Goal: Find specific page/section: Find specific page/section

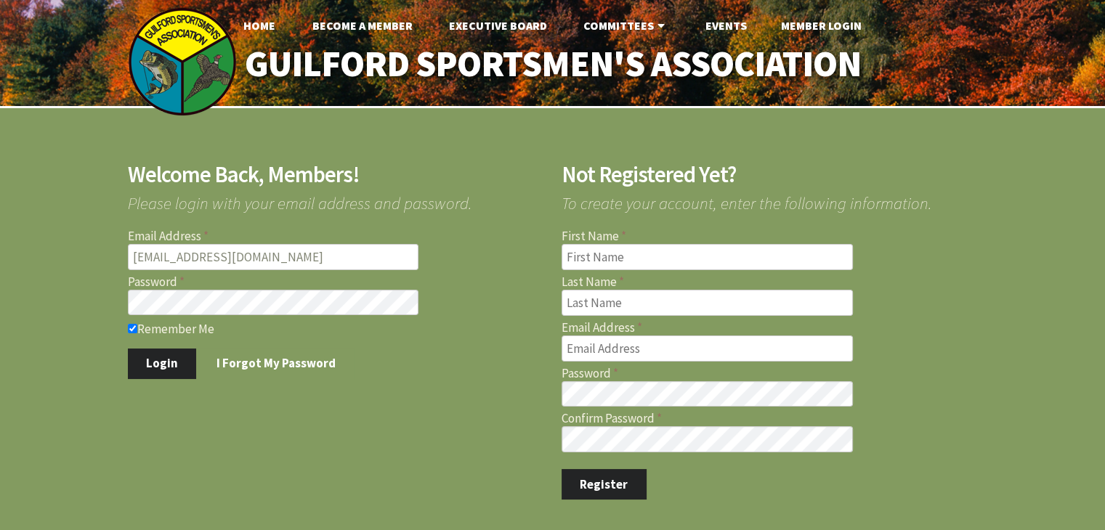
click at [128, 349] on button "Login" at bounding box center [162, 364] width 69 height 31
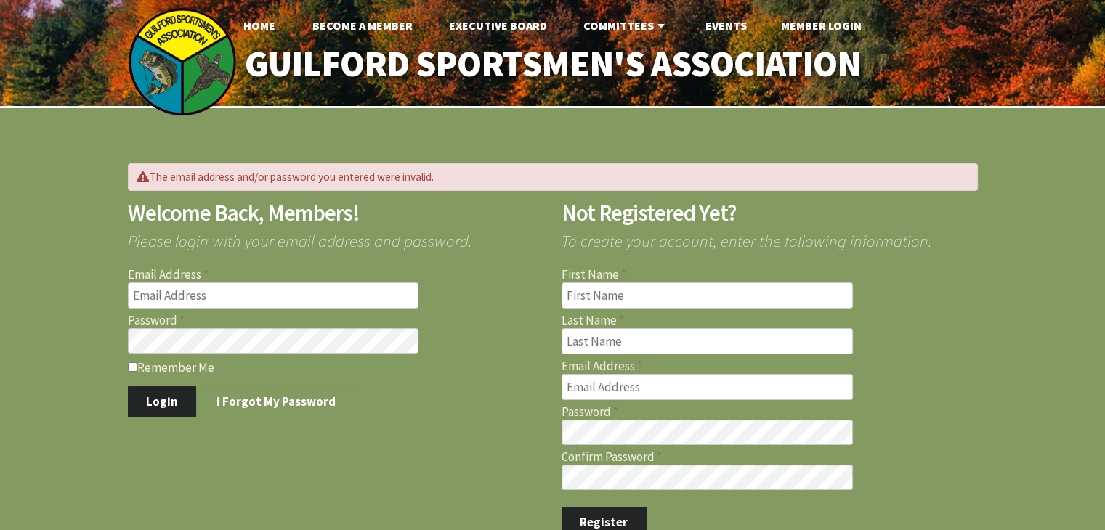
click at [198, 294] on input "Email Address" at bounding box center [273, 296] width 291 height 26
type input "[EMAIL_ADDRESS][DOMAIN_NAME]"
click at [128, 386] on button "Login" at bounding box center [162, 401] width 69 height 31
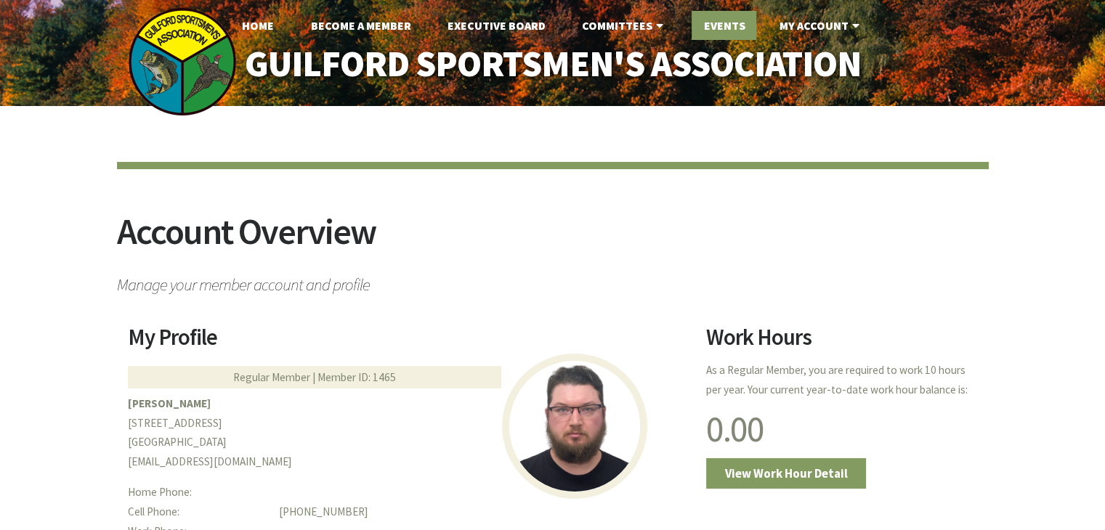
click at [726, 31] on link "Events" at bounding box center [724, 25] width 65 height 29
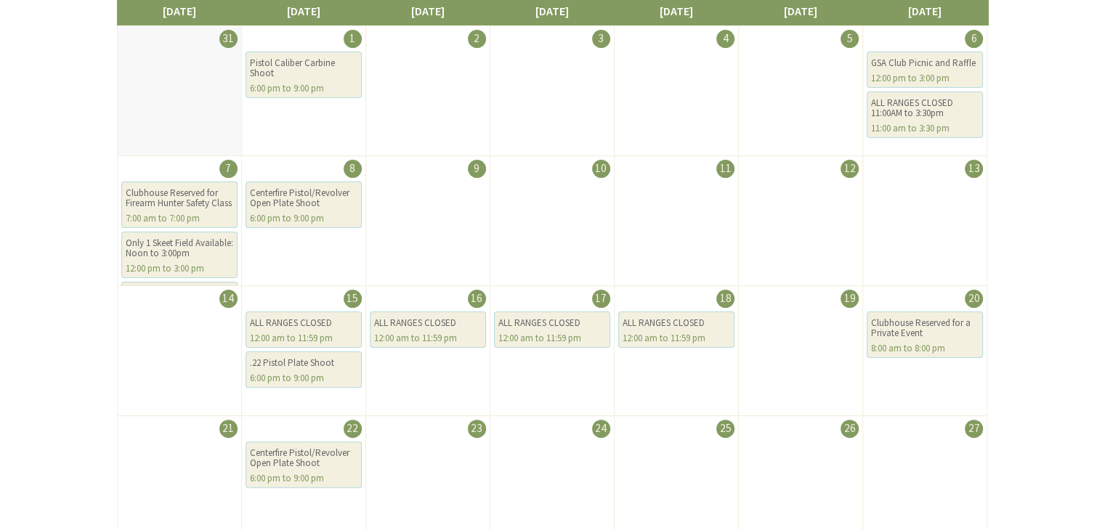
scroll to position [404, 0]
